Goal: Task Accomplishment & Management: Complete application form

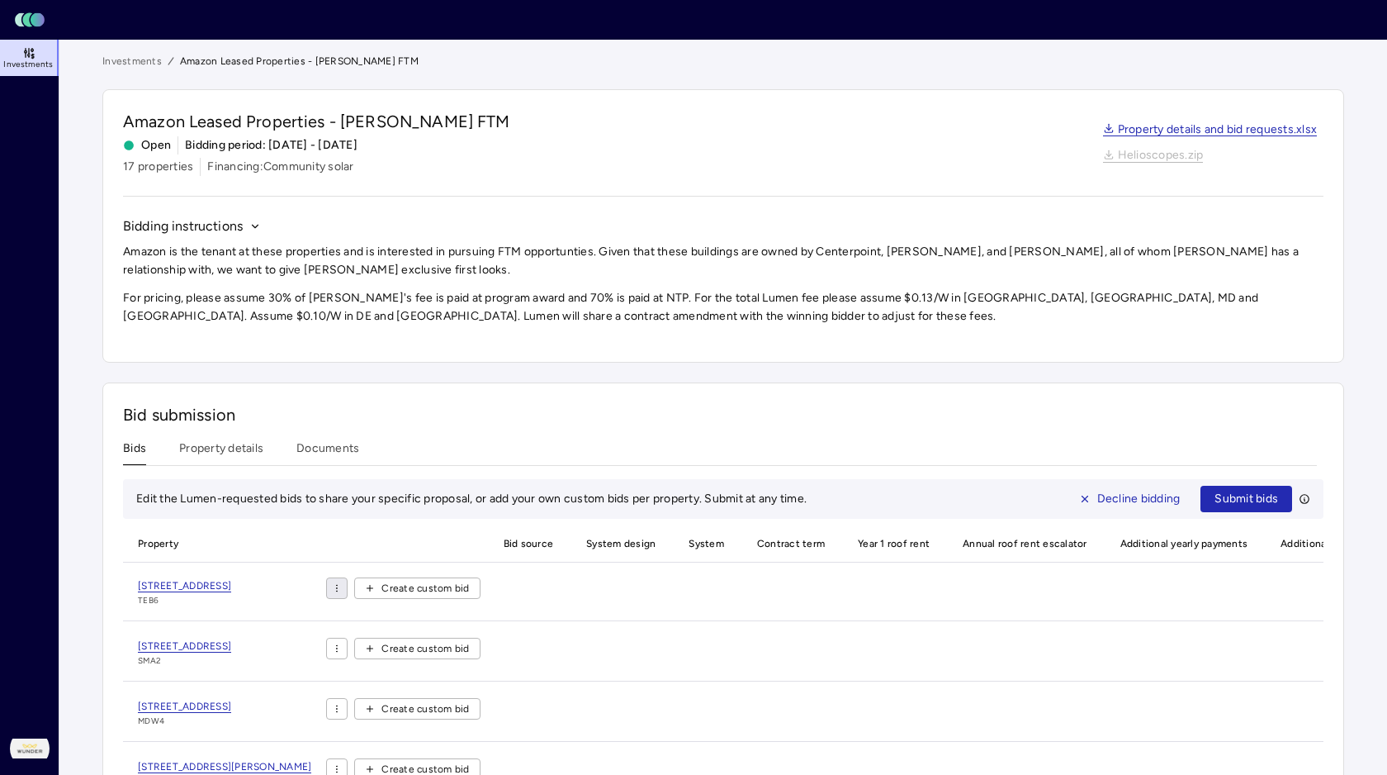
click at [253, 314] on html "Toggle Sidebar Lumen Energy Logo Investments [PERSON_NAME] [PERSON_NAME] Develo…" at bounding box center [693, 586] width 1387 height 1173
click at [301, 312] on html "Toggle Sidebar Lumen Energy Logo Investments [PERSON_NAME] [PERSON_NAME] Develo…" at bounding box center [693, 586] width 1387 height 1173
click at [381, 580] on span "Create custom bid" at bounding box center [425, 588] width 88 height 17
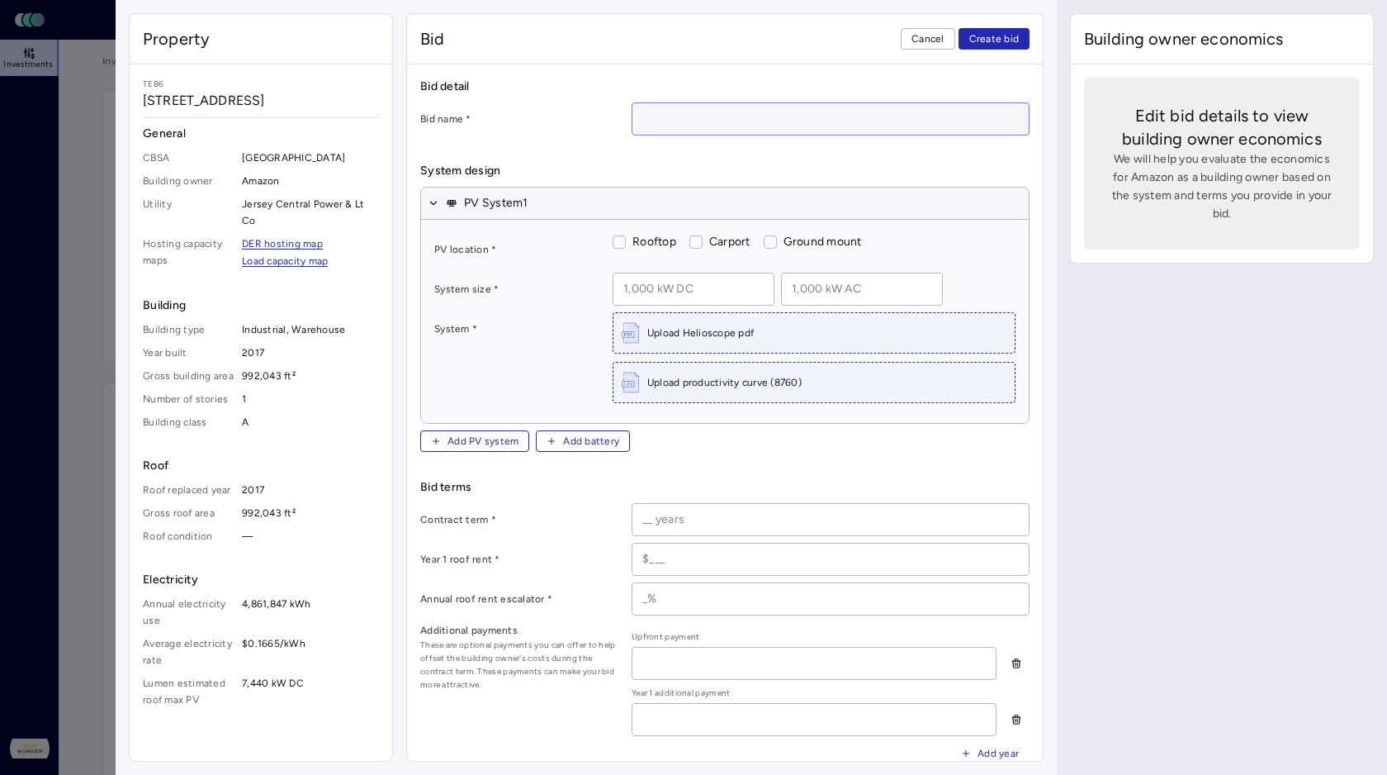
click at [632, 103] on input at bounding box center [830, 118] width 396 height 31
paste input "[STREET_ADDRESS]"
type input "[STREET_ADDRESS]"
click at [613, 235] on button "Rooftop" at bounding box center [619, 241] width 13 height 13
checkbox input "true"
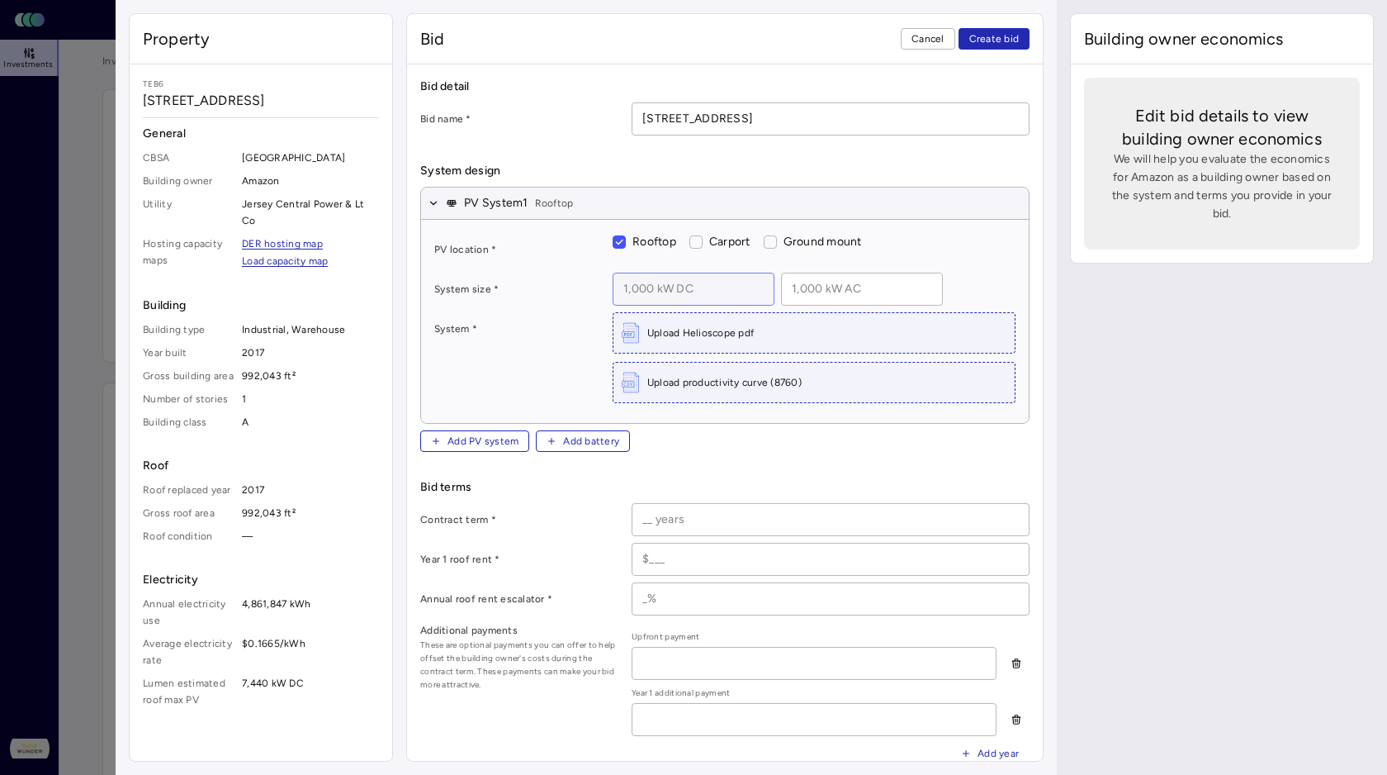
click at [613, 273] on input at bounding box center [693, 288] width 160 height 31
type input "5,000 kW DC"
click at [632, 504] on input at bounding box center [830, 519] width 396 height 31
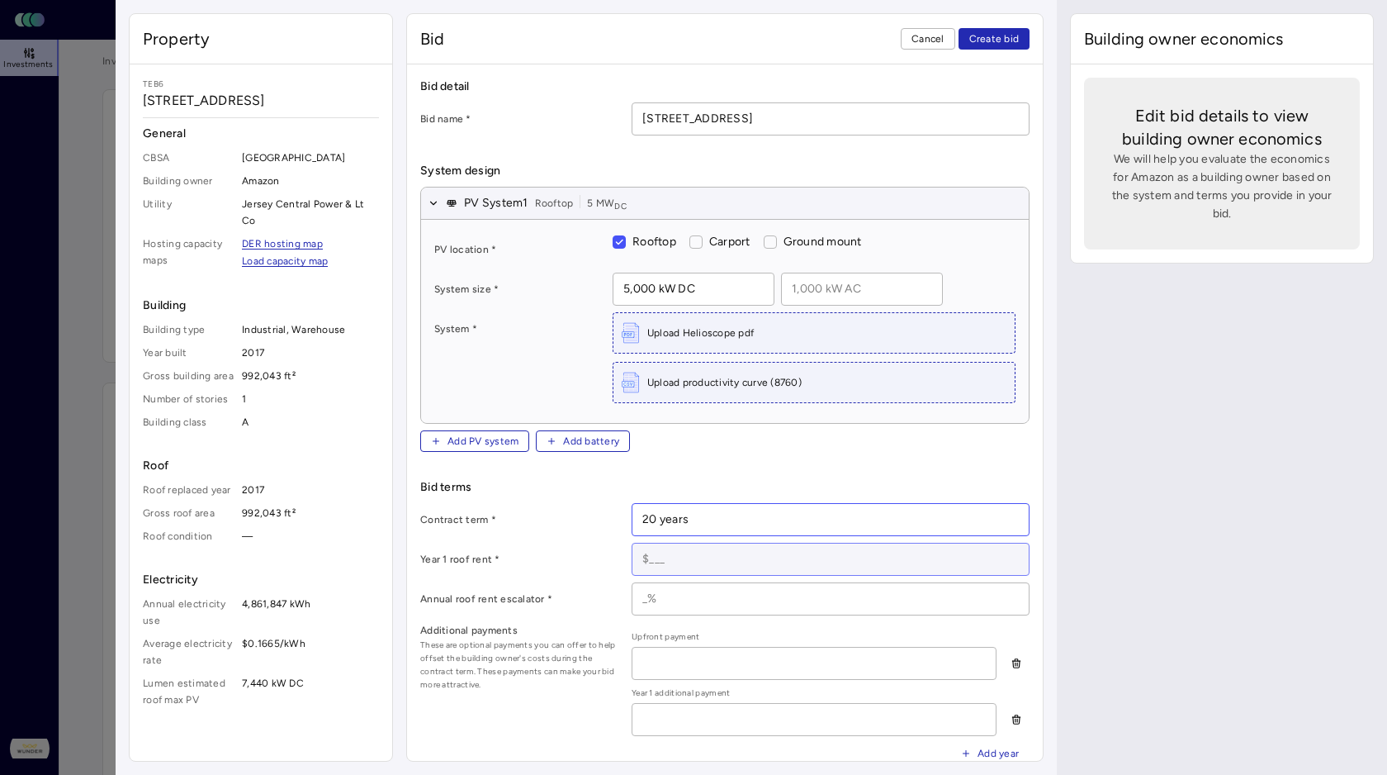
type input "20 years"
click at [632, 543] on input at bounding box center [830, 558] width 396 height 31
paste input "$596,325"
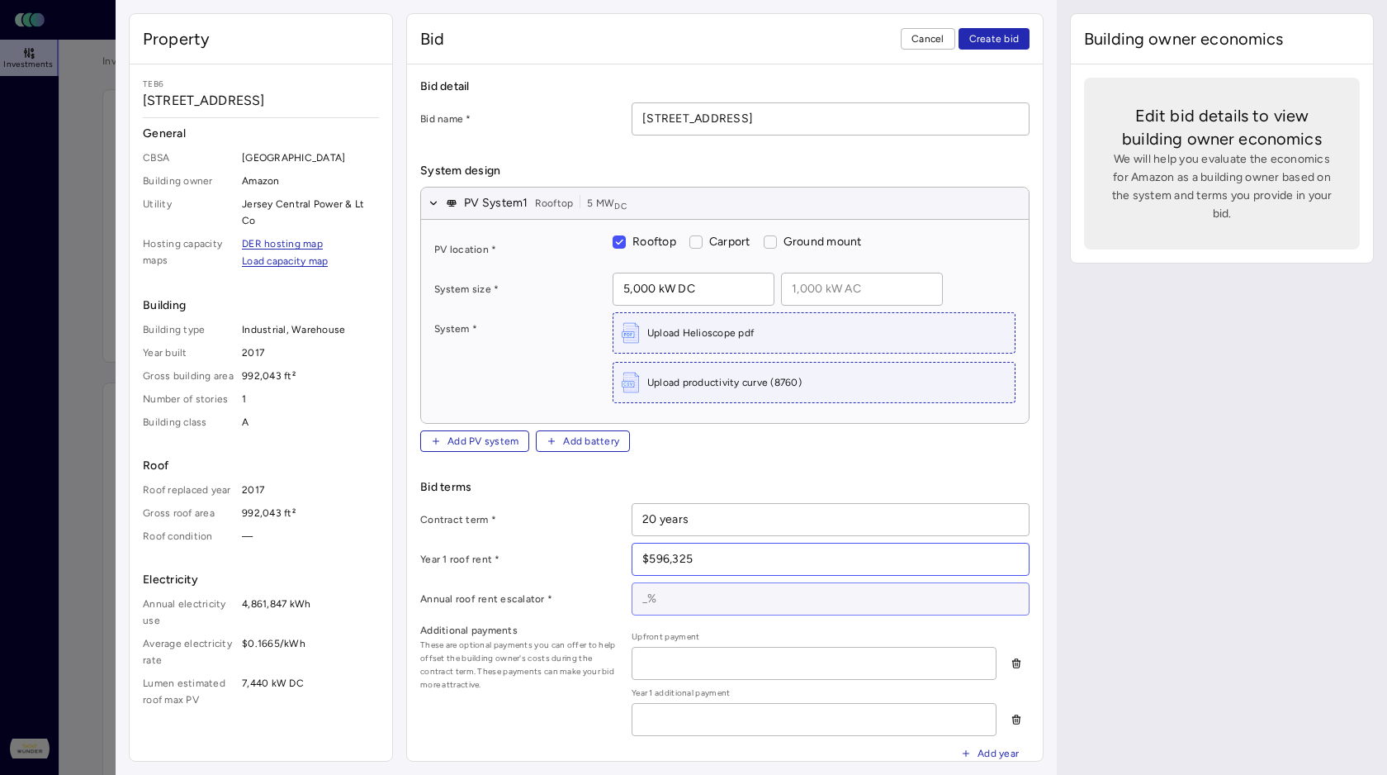
type input "$596,325"
click at [632, 583] on input at bounding box center [830, 598] width 396 height 31
type input "0"
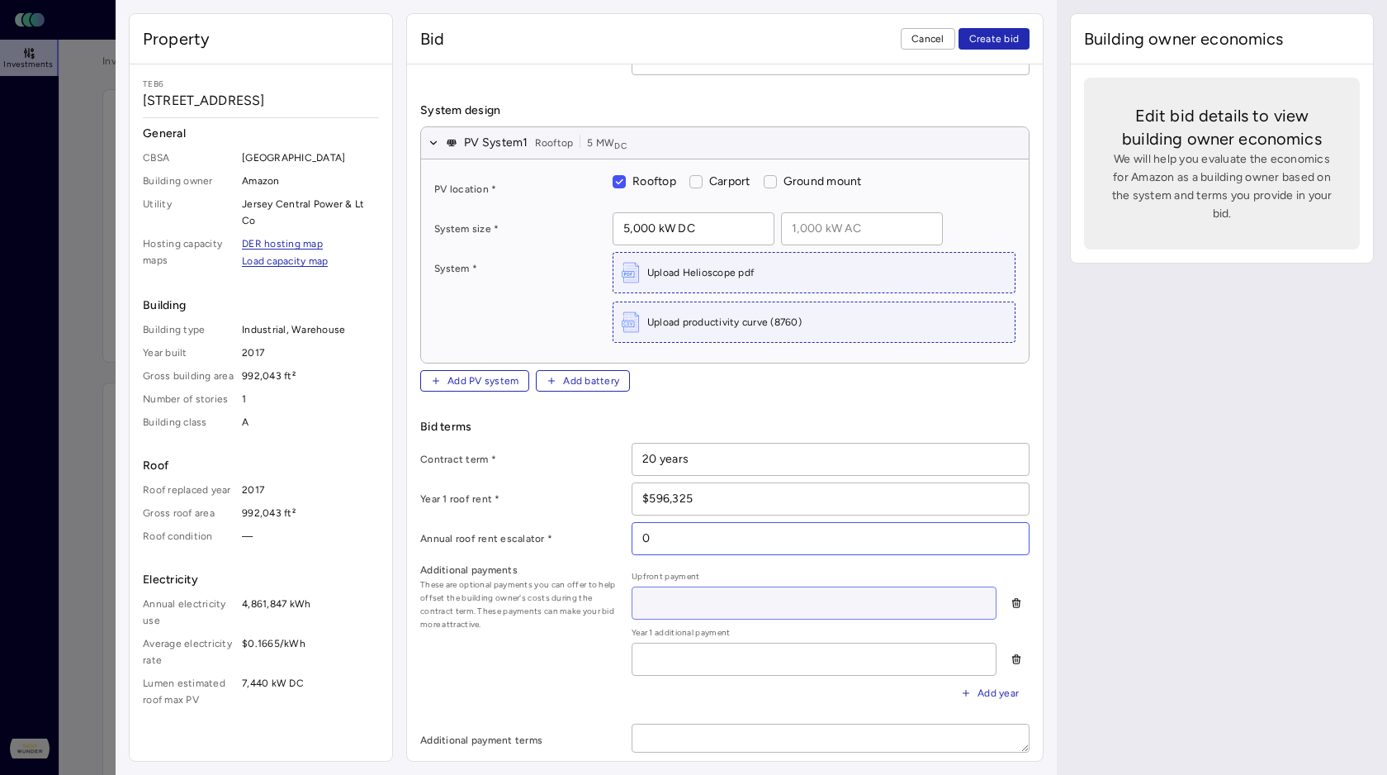
scroll to position [115, 0]
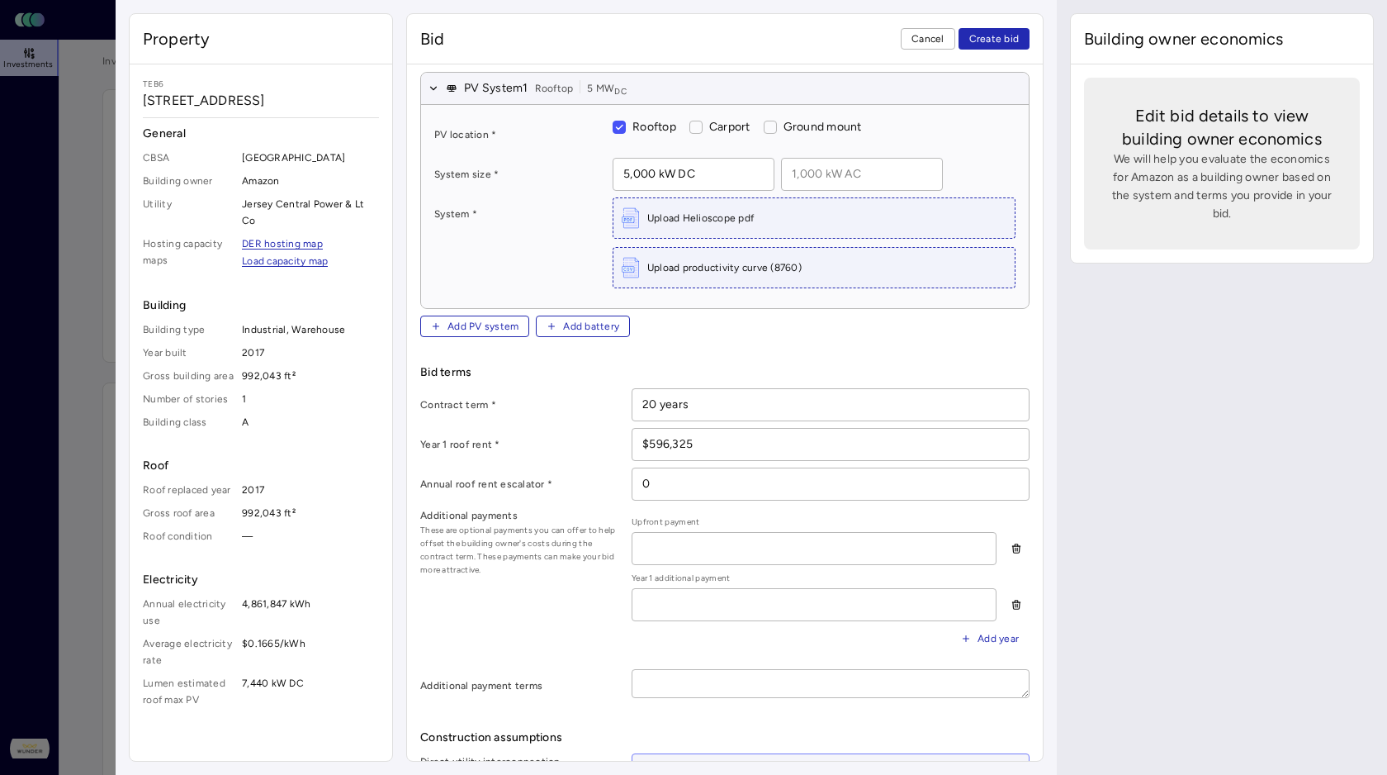
click at [632, 754] on input at bounding box center [830, 769] width 396 height 31
